Goal: Information Seeking & Learning: Understand process/instructions

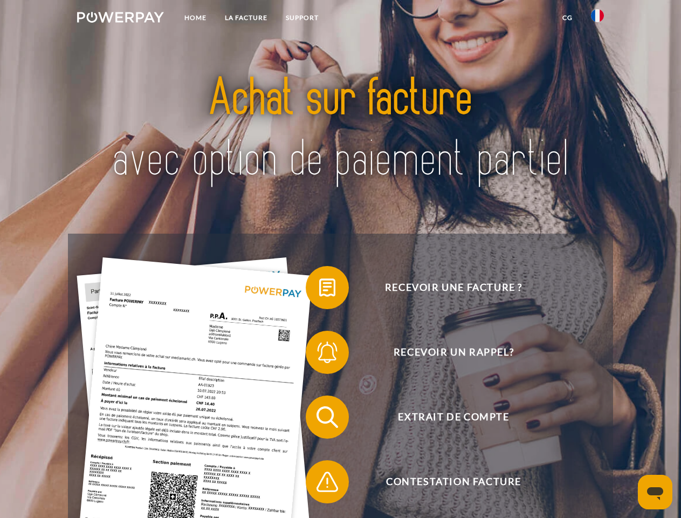
click at [120, 19] on img at bounding box center [120, 17] width 87 height 11
click at [598, 19] on img at bounding box center [597, 15] width 13 height 13
click at [567, 18] on link "CG" at bounding box center [567, 17] width 29 height 19
click at [319, 290] on span at bounding box center [311, 287] width 54 height 54
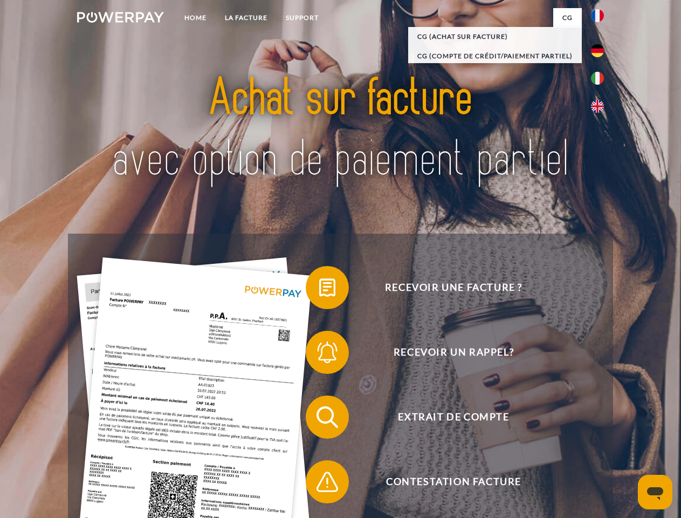
click at [319, 354] on span at bounding box center [311, 352] width 54 height 54
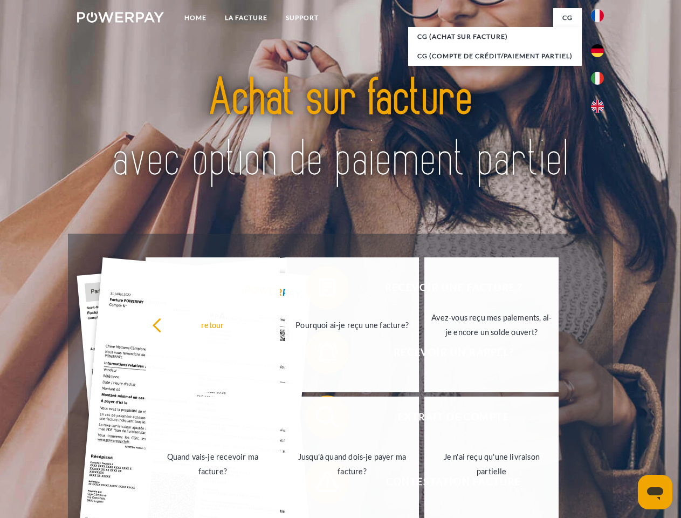
click at [319, 419] on link "Jusqu'à quand dois-je payer ma facture?" at bounding box center [352, 463] width 134 height 135
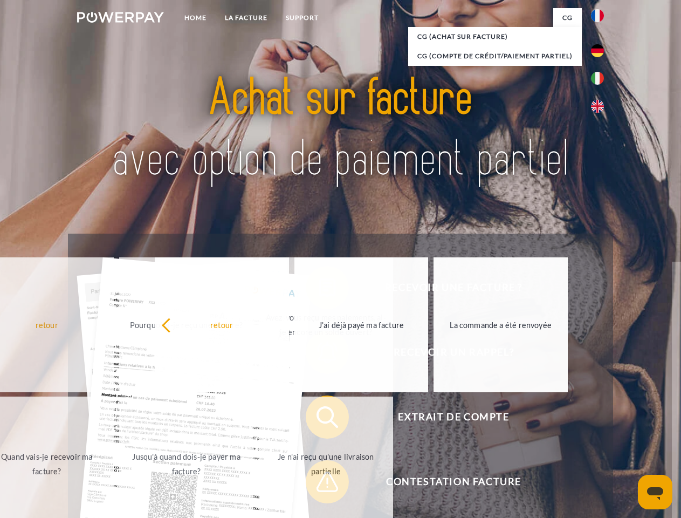
click at [319, 484] on span at bounding box center [311, 482] width 54 height 54
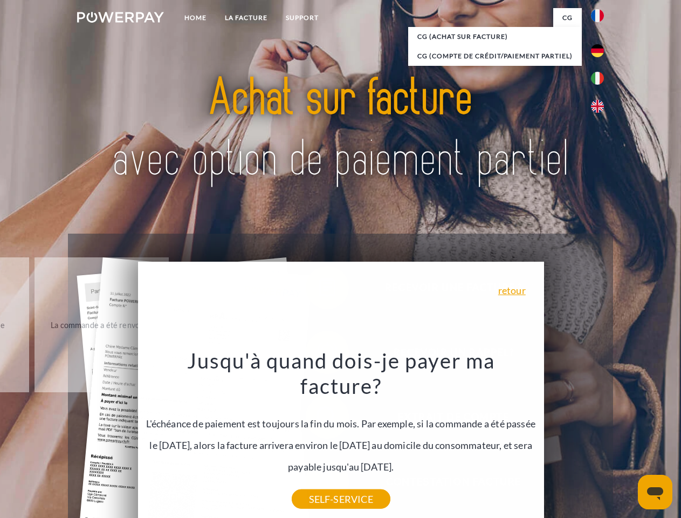
click at [655, 492] on icon "Ouvrir la fenêtre de messagerie" at bounding box center [655, 493] width 16 height 13
